Goal: Information Seeking & Learning: Learn about a topic

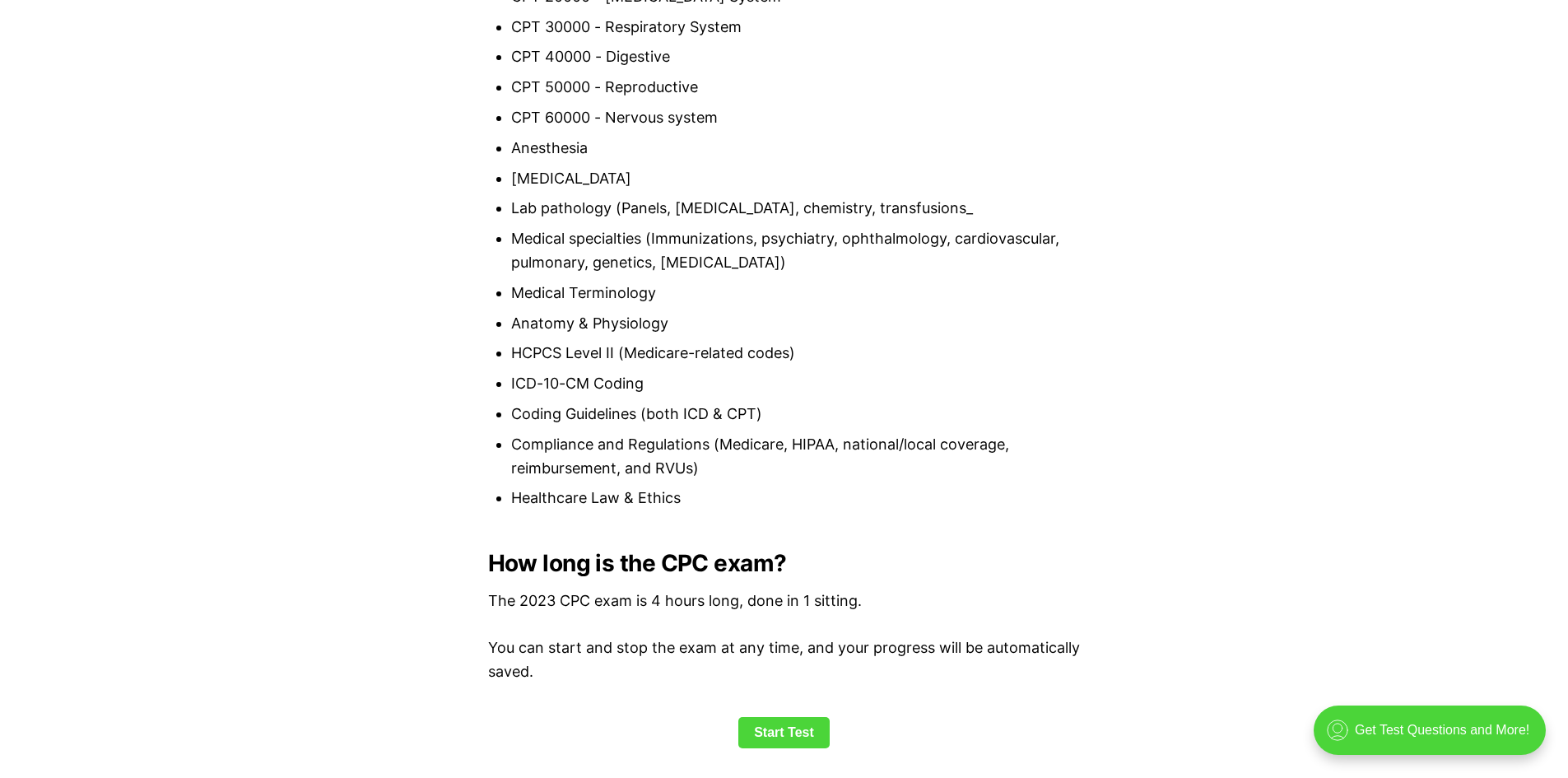
scroll to position [1810, 0]
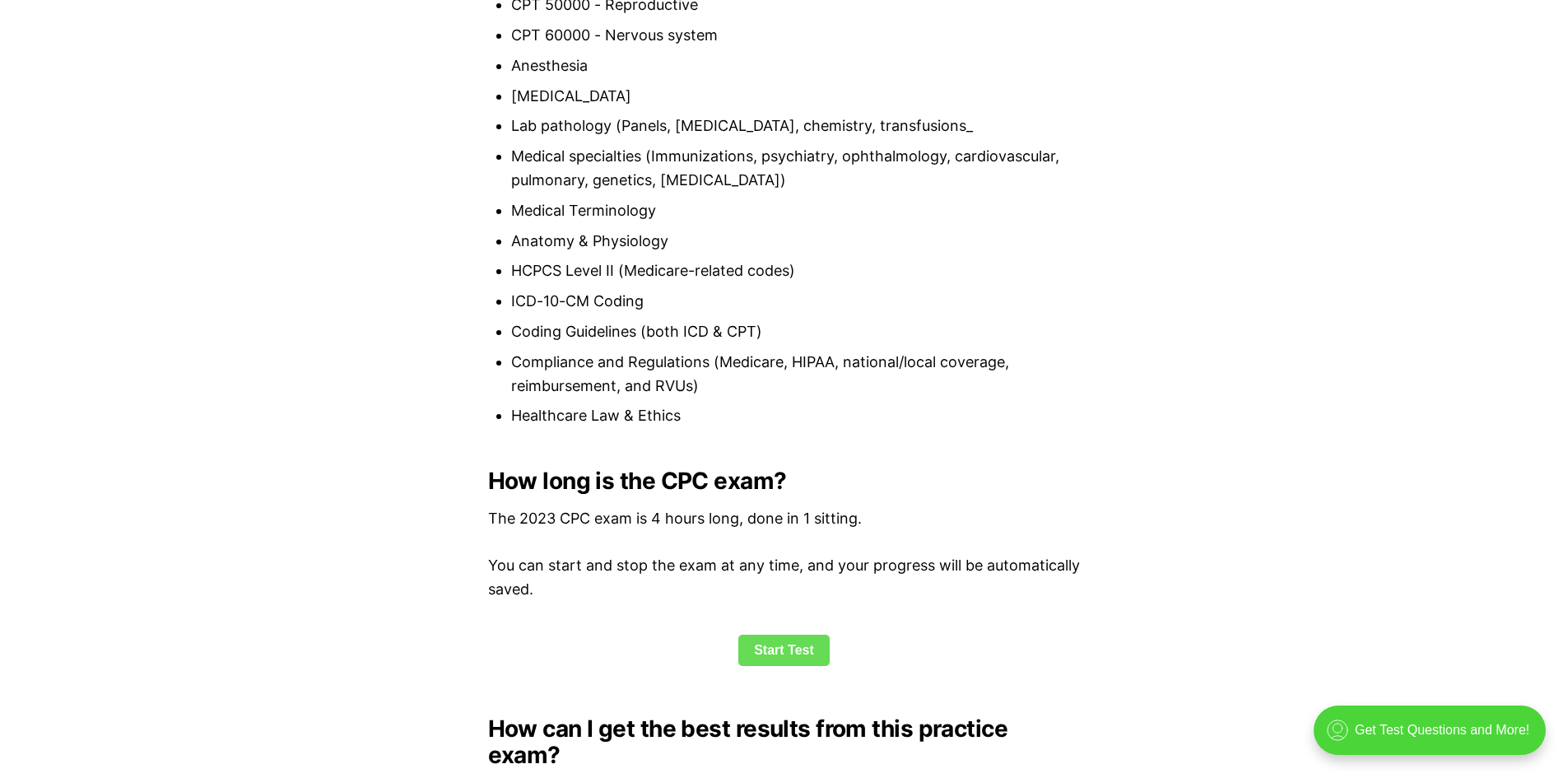
click at [778, 648] on link "Start Test" at bounding box center [784, 651] width 92 height 32
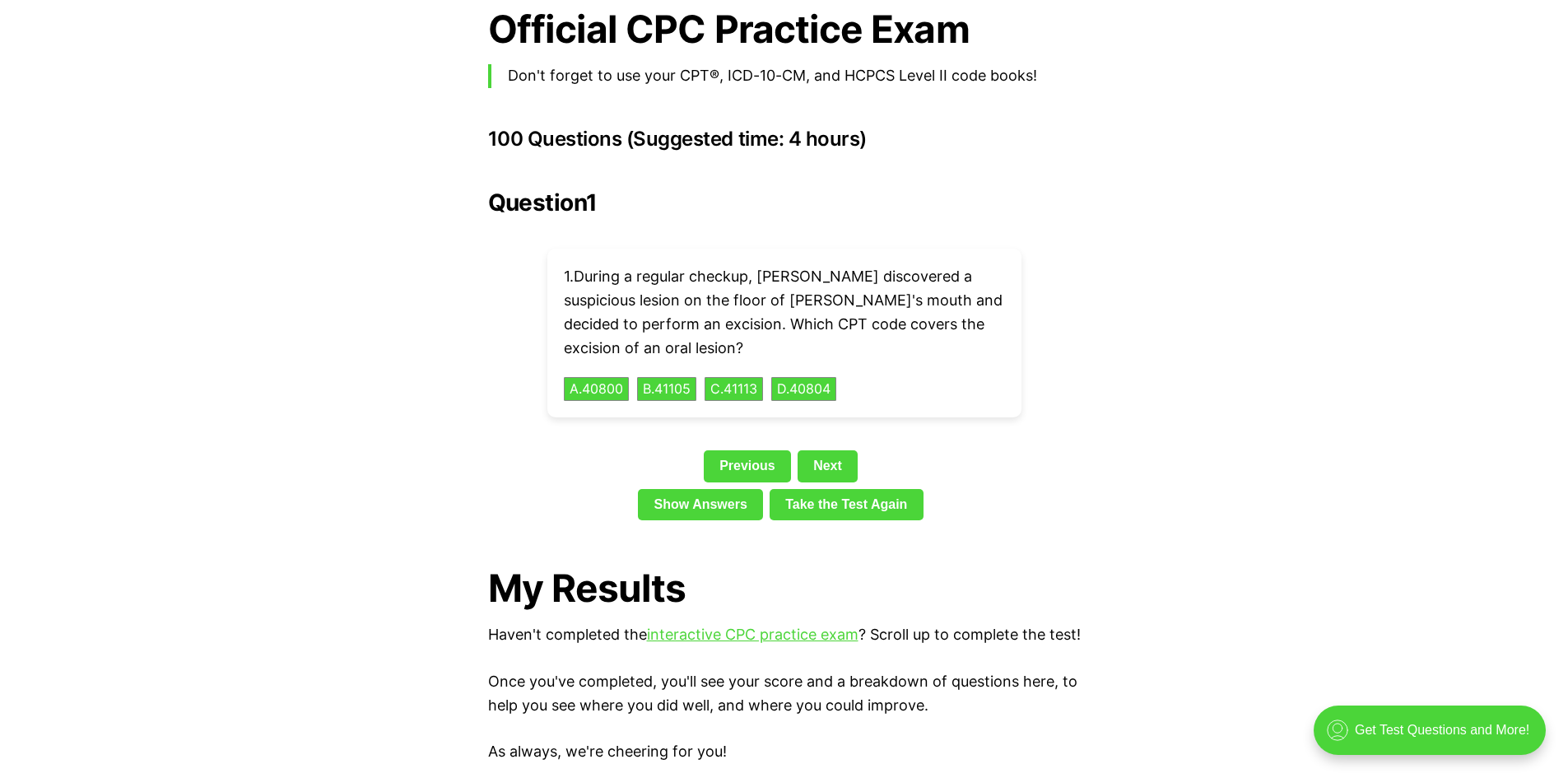
scroll to position [3608, 0]
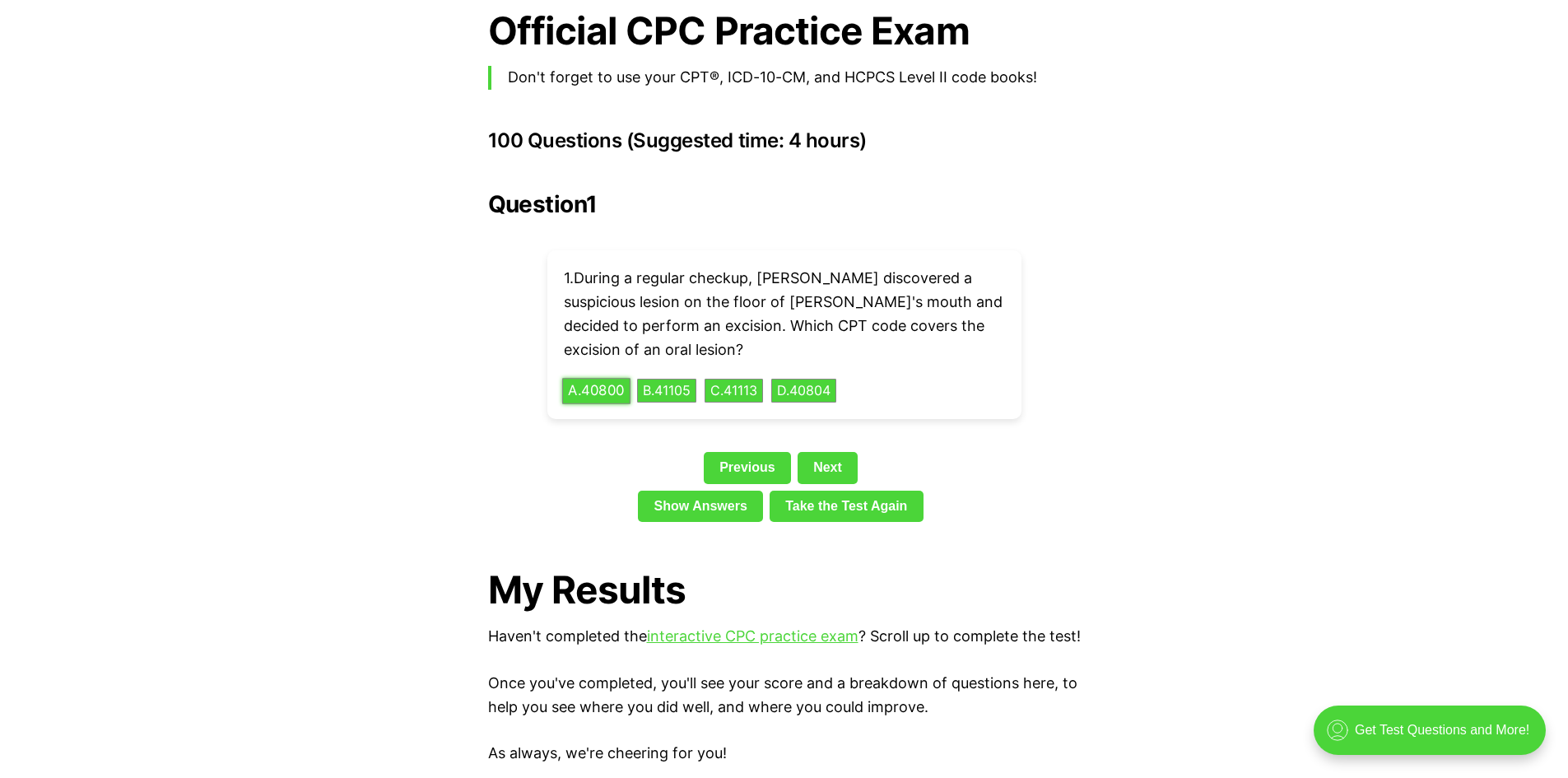
click at [604, 378] on button "A . 40800" at bounding box center [596, 390] width 68 height 26
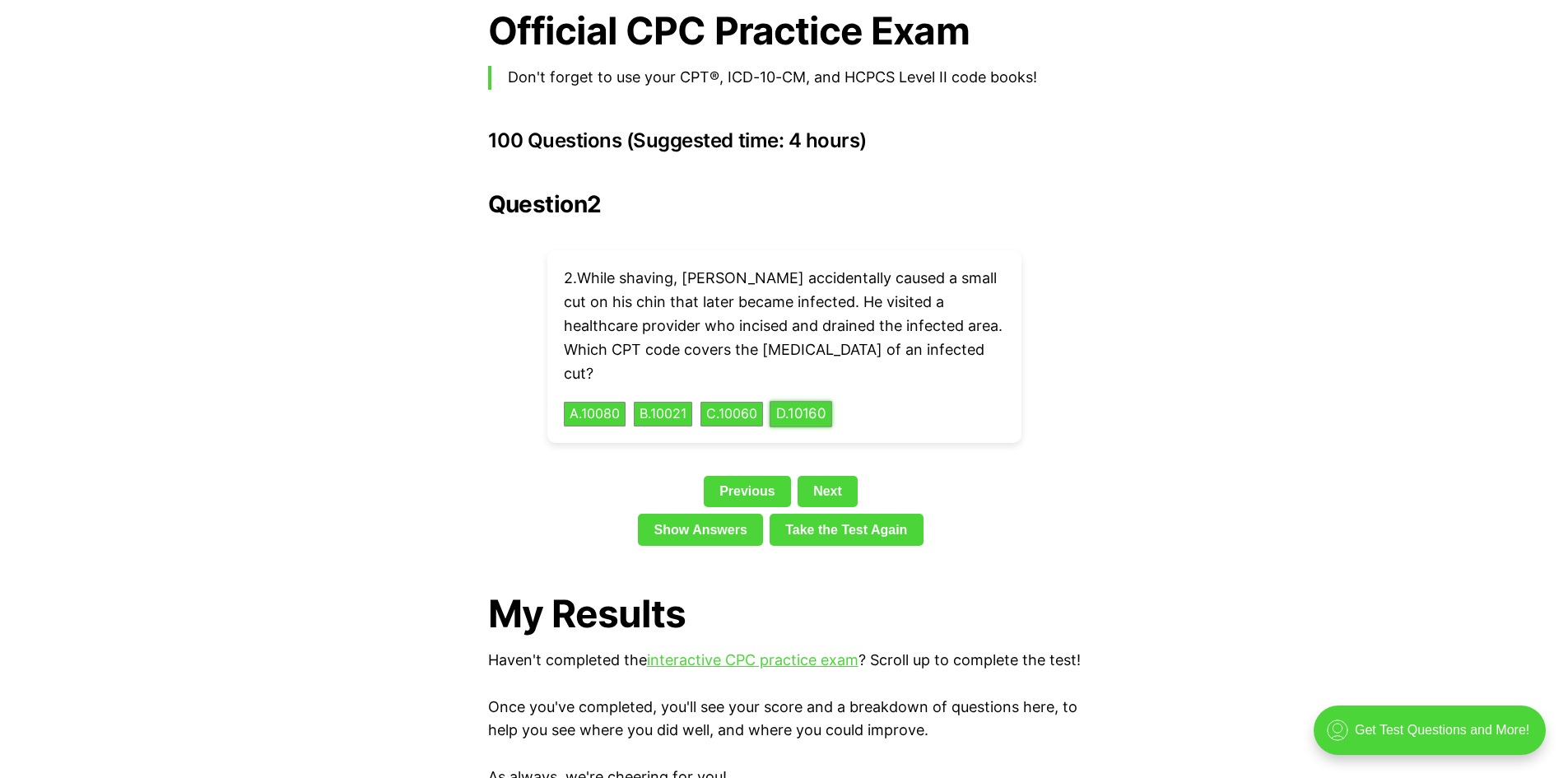
click at [825, 401] on button "D . 10160" at bounding box center [801, 414] width 62 height 26
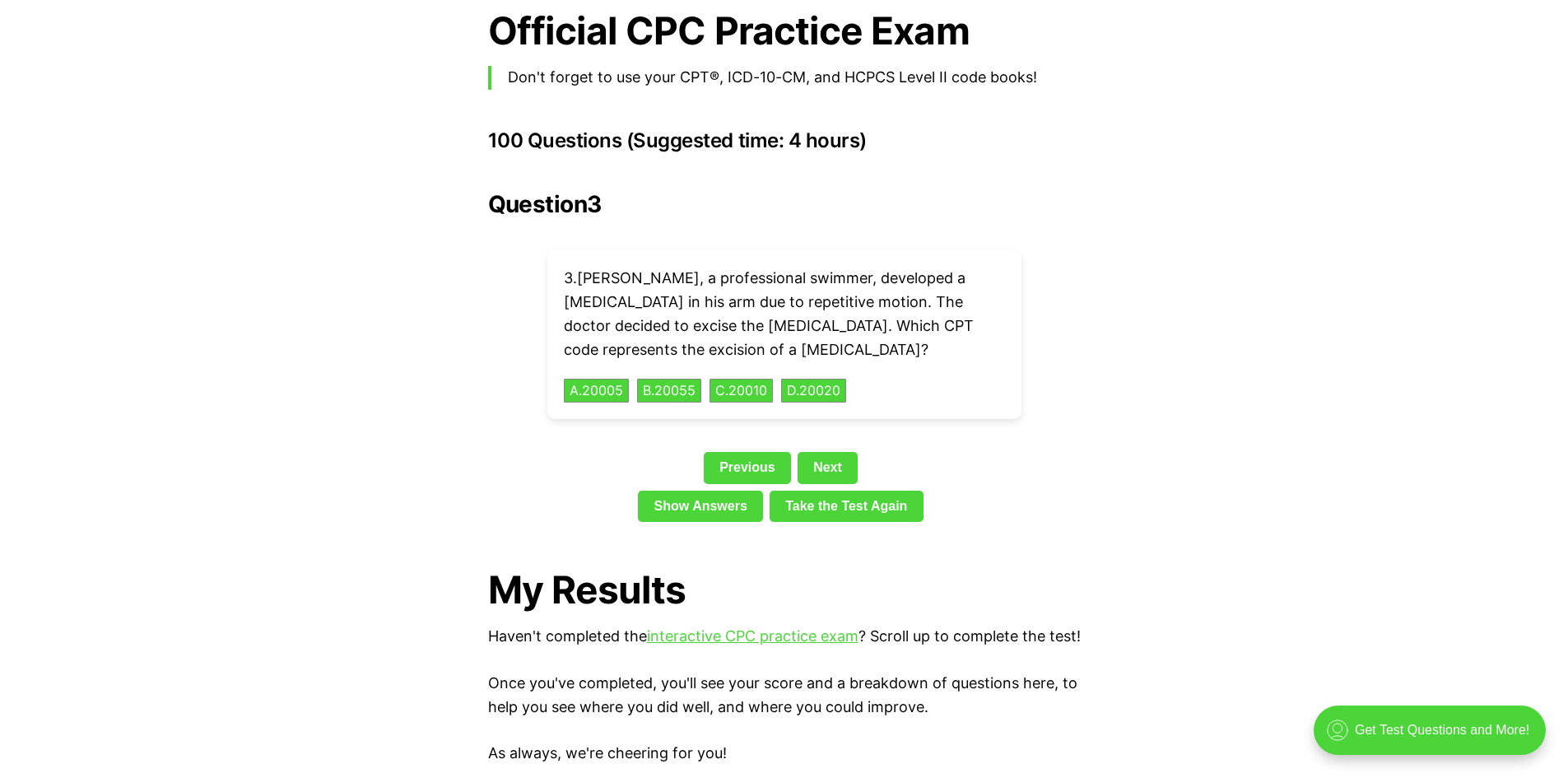
click at [820, 398] on div "Question 3 3 . [PERSON_NAME], a professional swimmer, developed a [MEDICAL_DATA…" at bounding box center [784, 360] width 593 height 337
click at [690, 491] on link "Show Answers" at bounding box center [700, 507] width 125 height 32
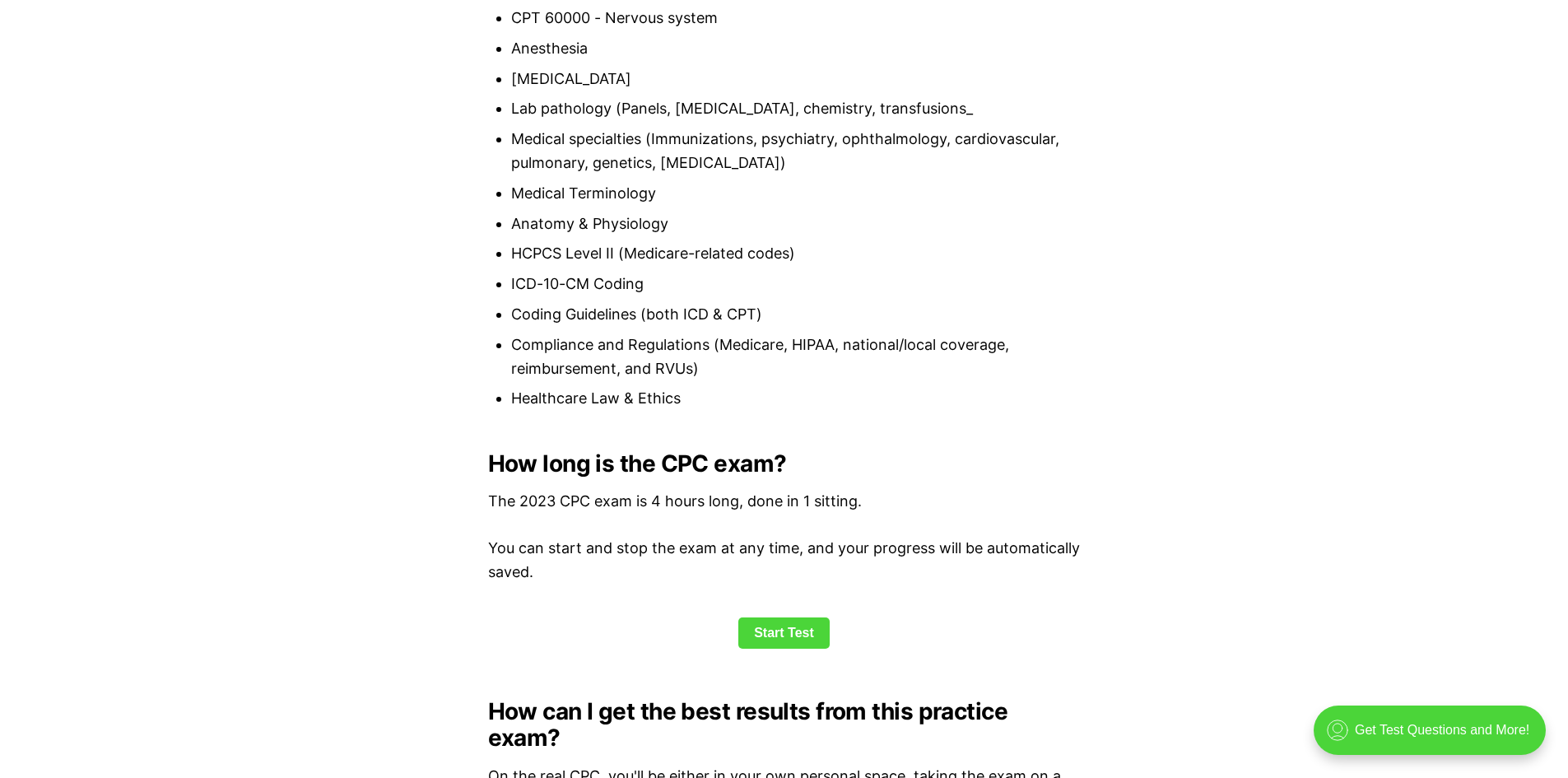
scroll to position [1752, 0]
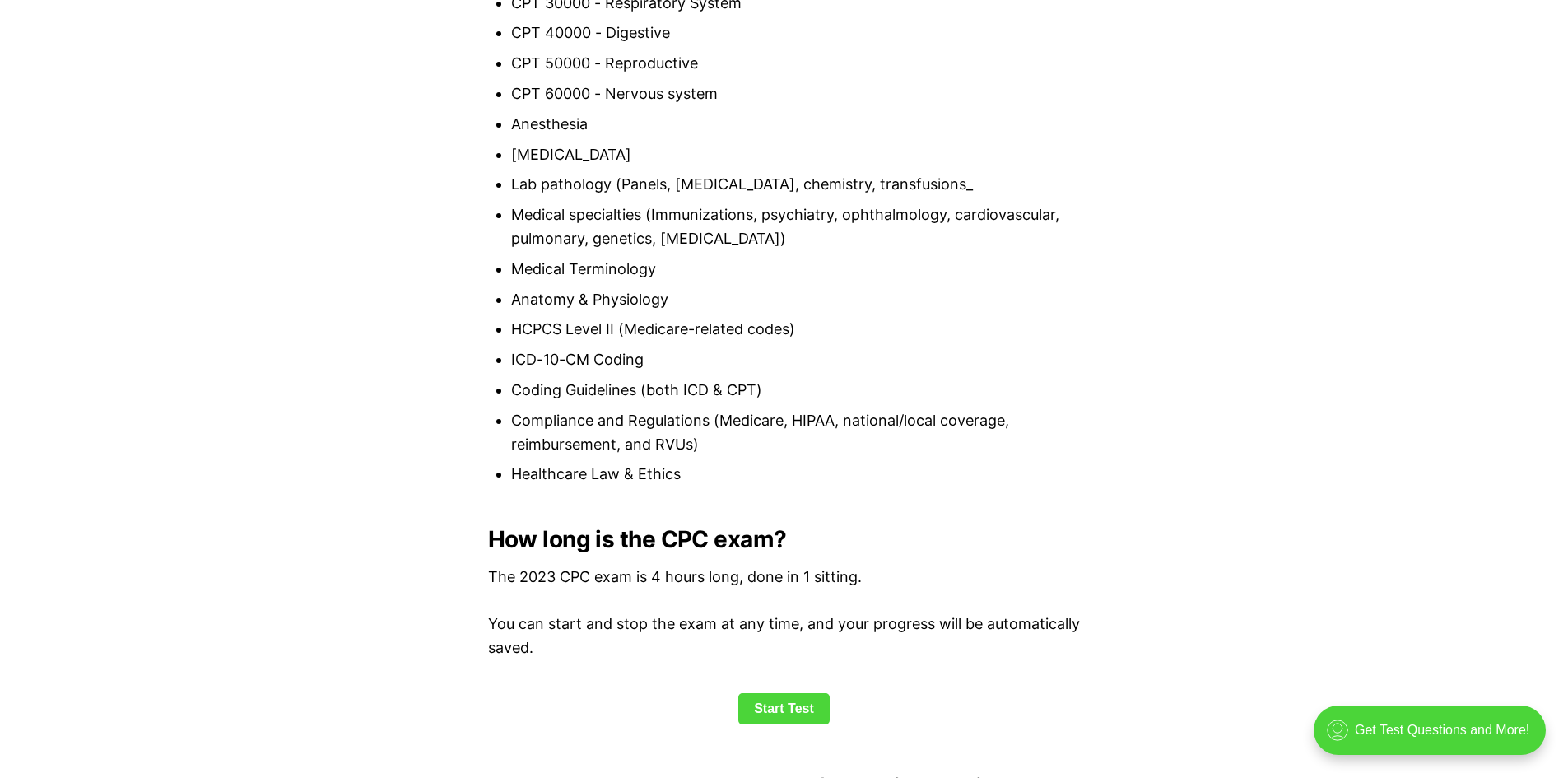
click at [815, 705] on link "Start Test" at bounding box center [784, 709] width 92 height 32
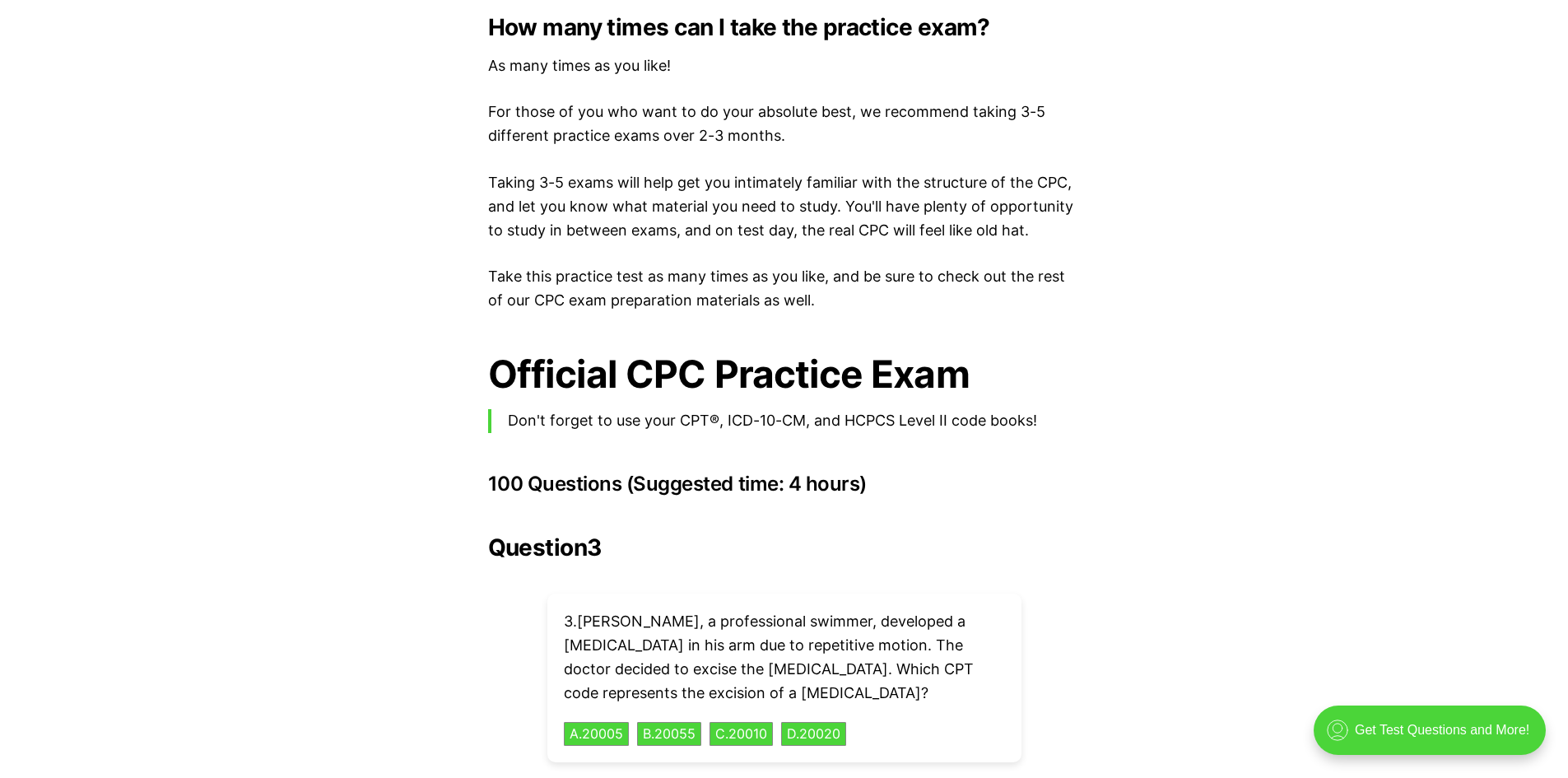
scroll to position [3196, 0]
